Goal: Task Accomplishment & Management: Use online tool/utility

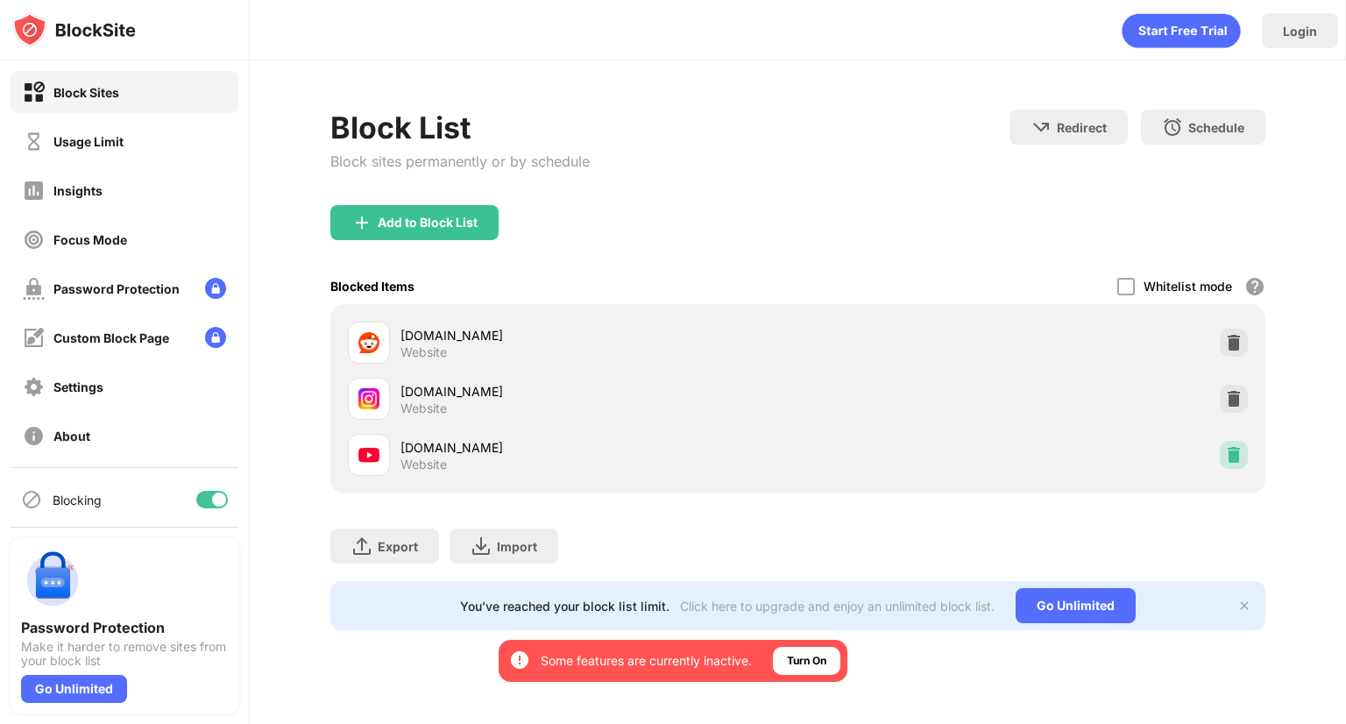
click at [1244, 458] on div at bounding box center [1234, 455] width 28 height 28
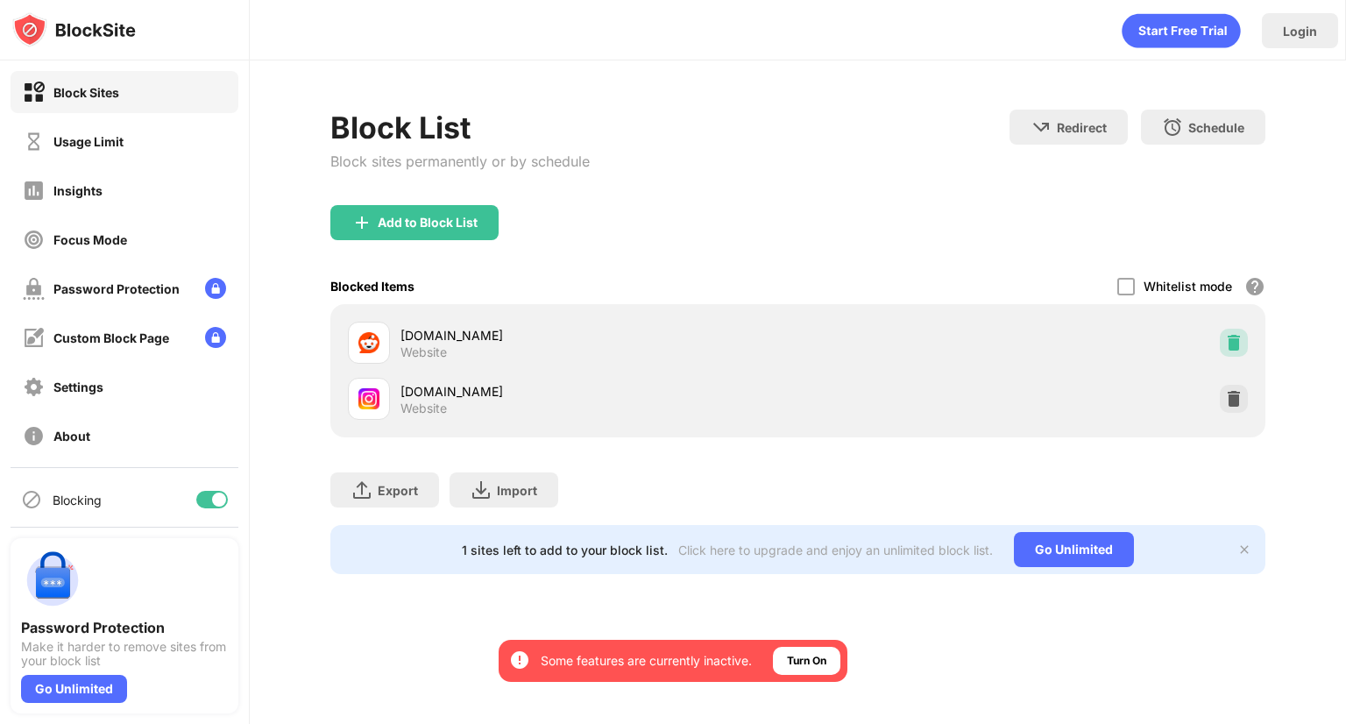
click at [1231, 341] on img at bounding box center [1234, 343] width 18 height 18
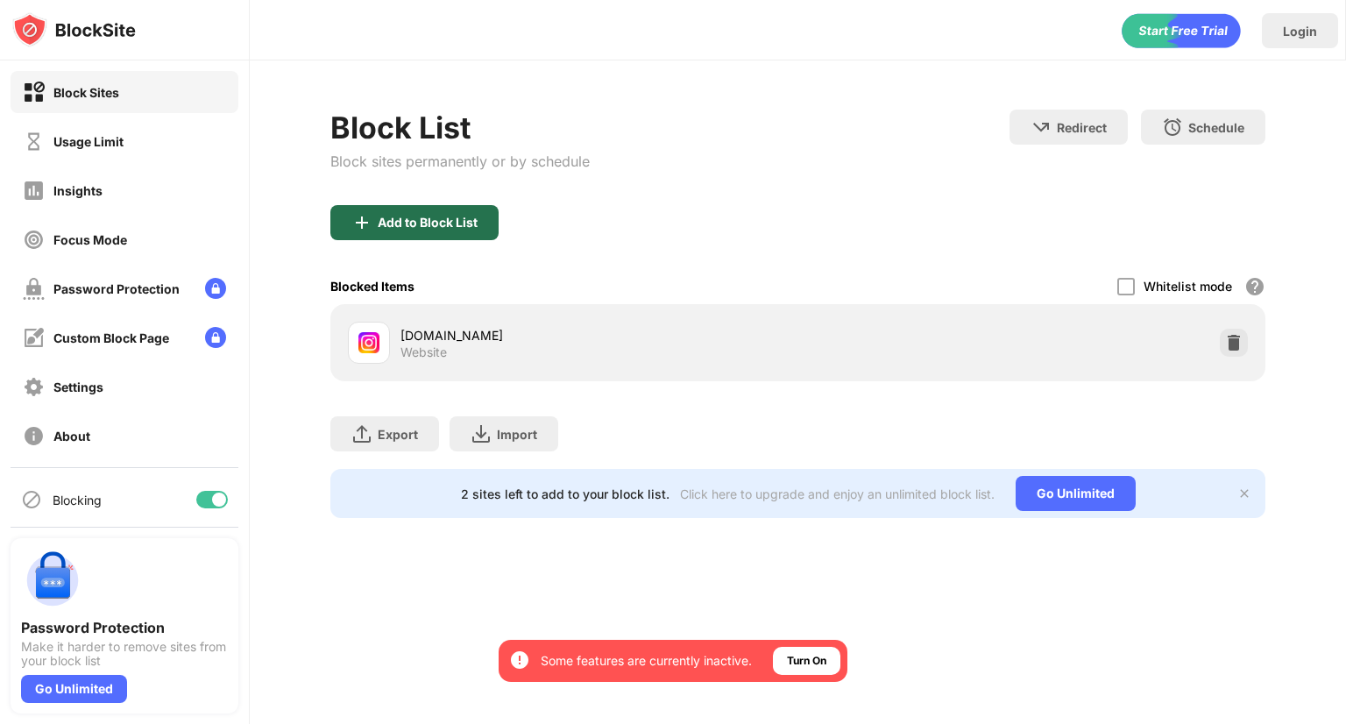
click at [463, 211] on div "Add to Block List" at bounding box center [414, 222] width 168 height 35
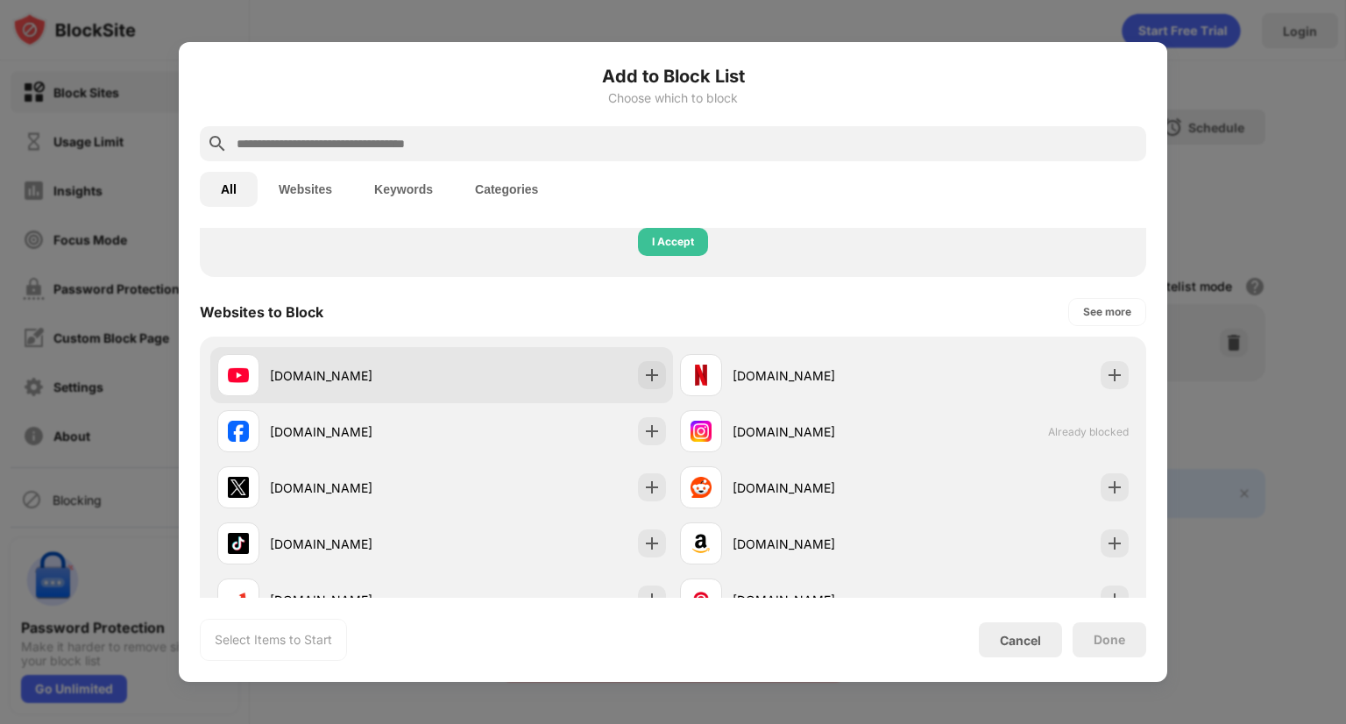
scroll to position [244, 0]
click at [643, 373] on img at bounding box center [652, 374] width 18 height 18
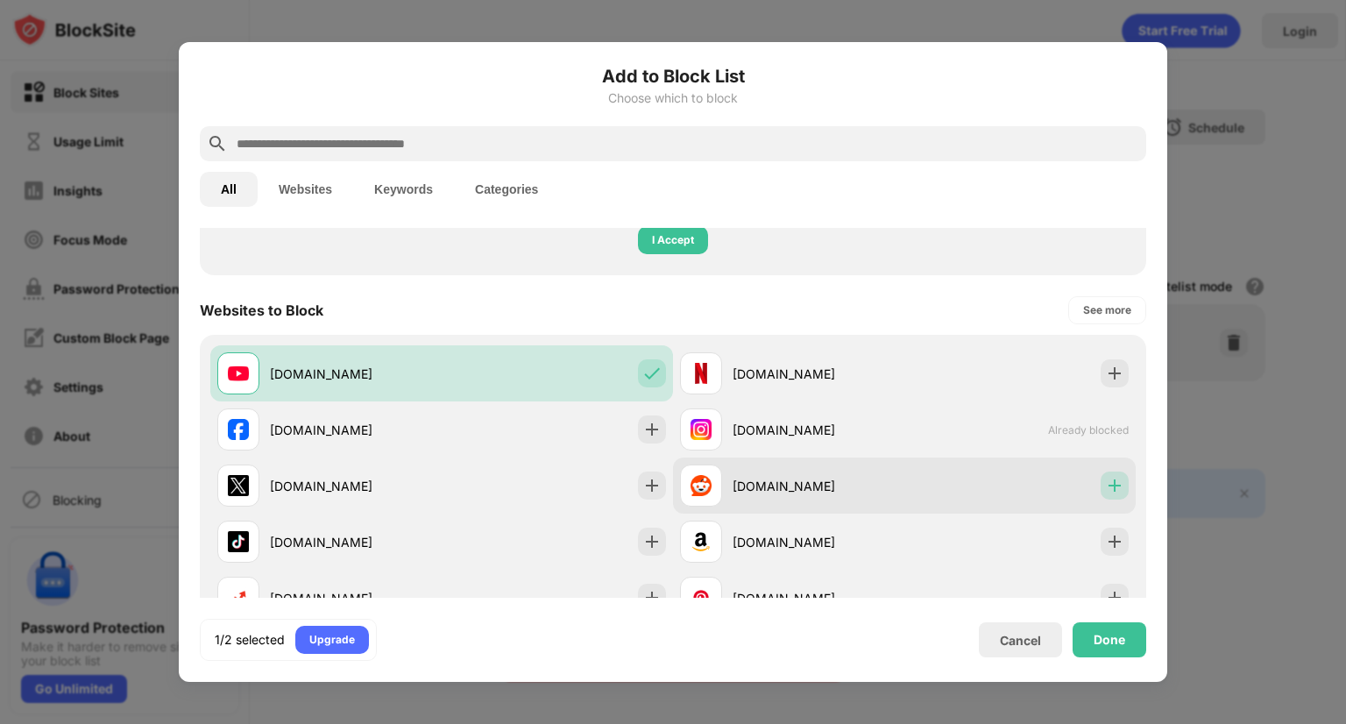
click at [1106, 479] on img at bounding box center [1115, 486] width 18 height 18
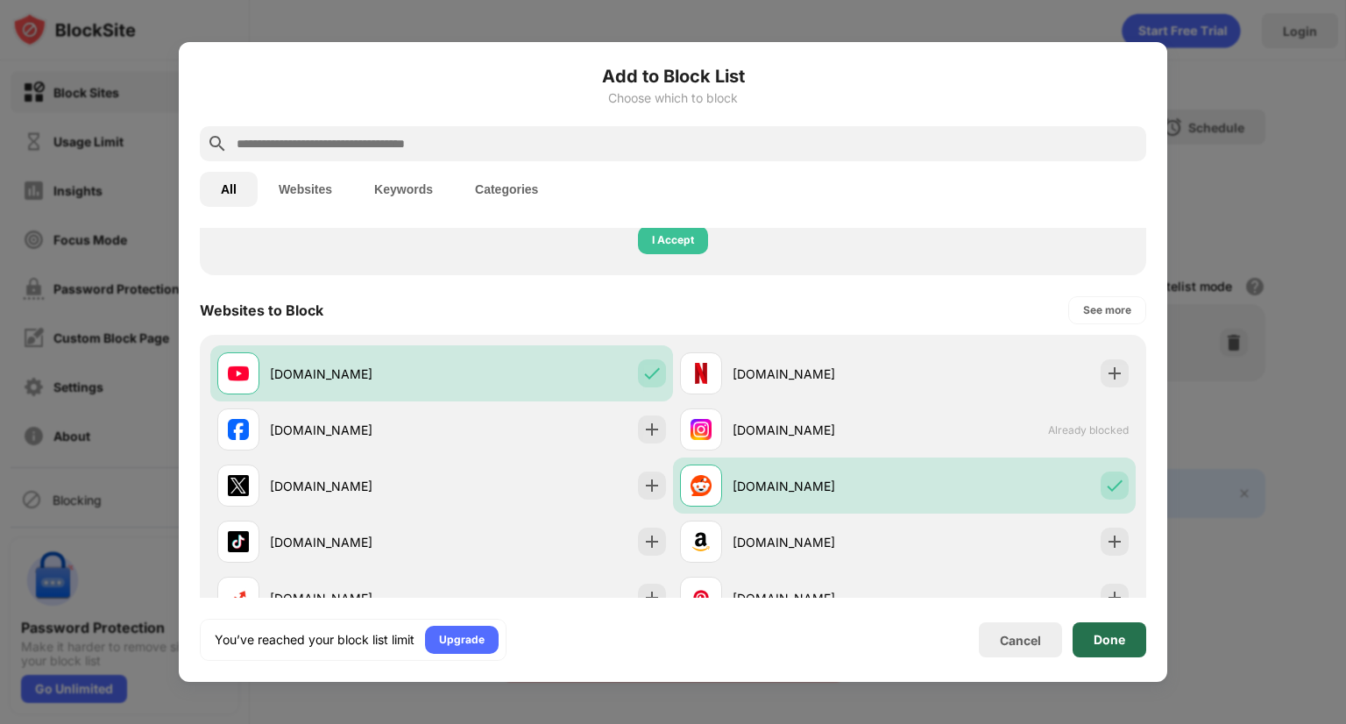
click at [1126, 645] on div "Done" at bounding box center [1110, 639] width 74 height 35
